Goal: Transaction & Acquisition: Subscribe to service/newsletter

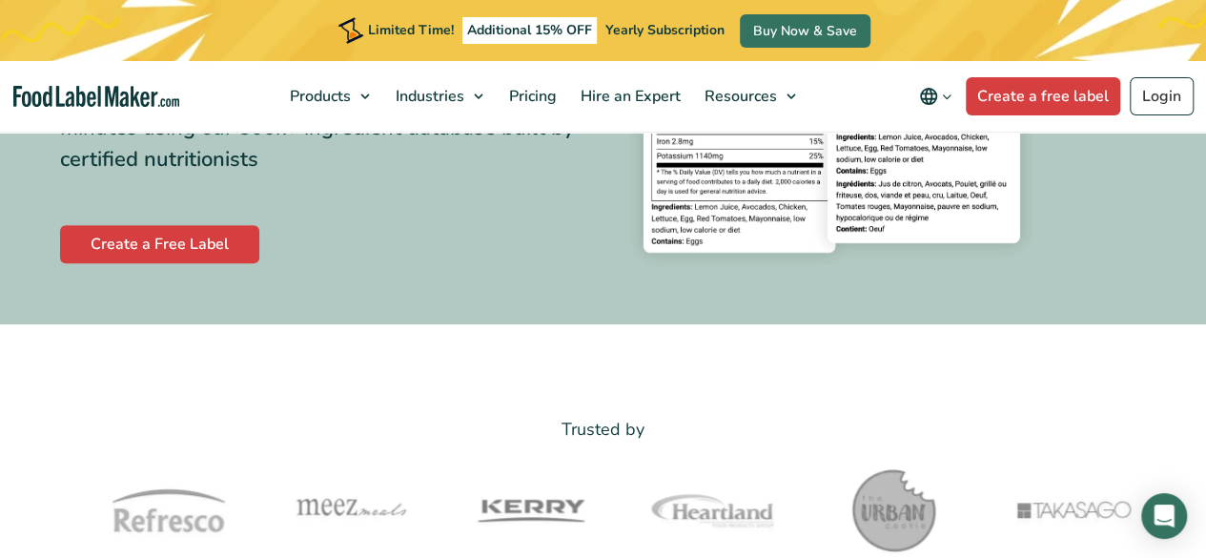
scroll to position [381, 0]
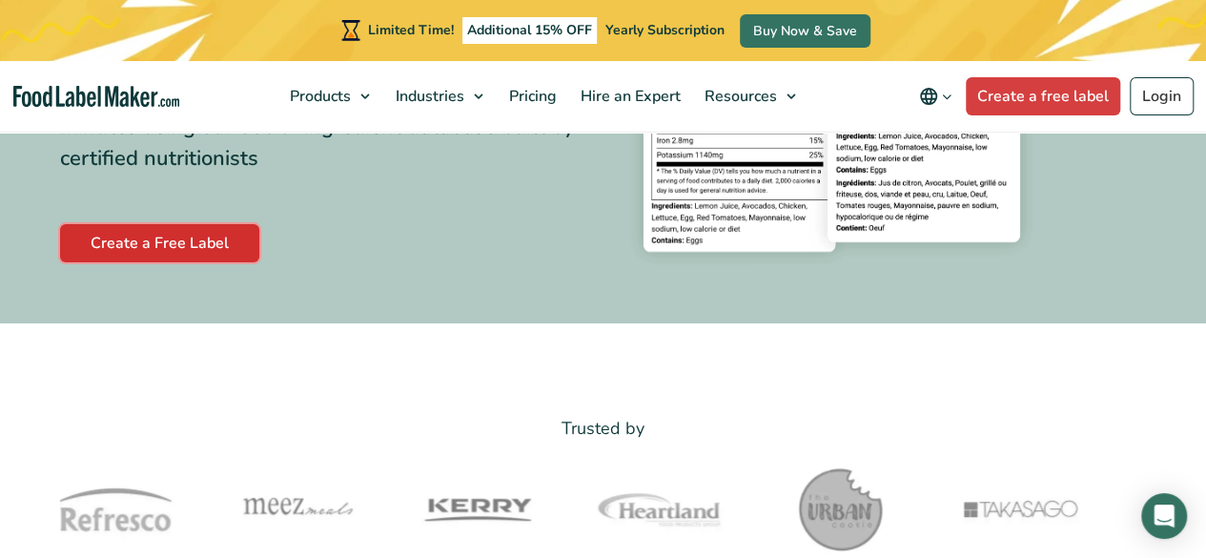
click at [179, 237] on link "Create a Free Label" at bounding box center [159, 243] width 199 height 38
